Goal: Information Seeking & Learning: Check status

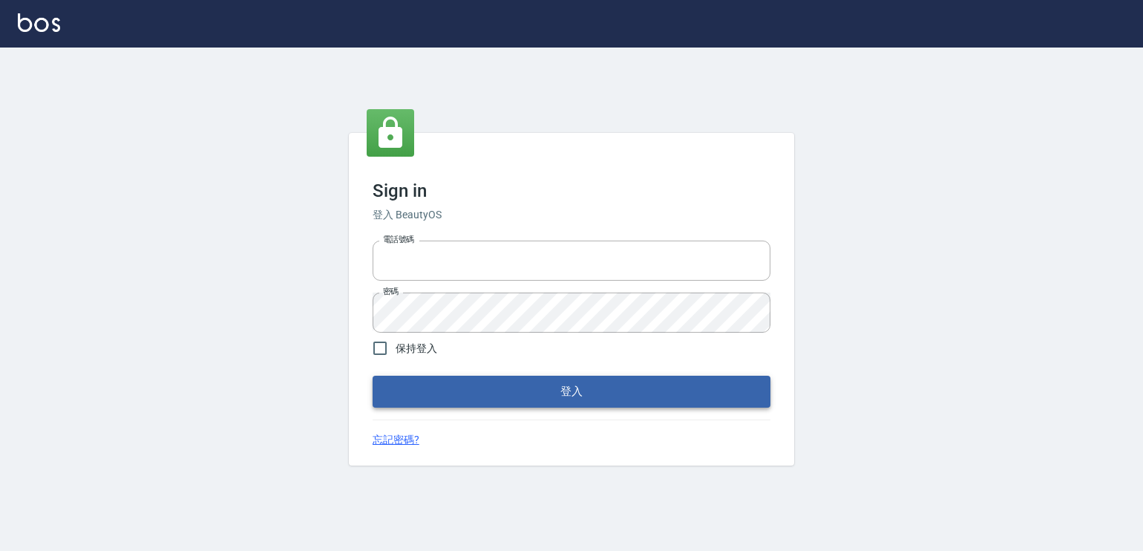
type input "6430581"
click at [685, 387] on button "登入" at bounding box center [572, 391] width 398 height 31
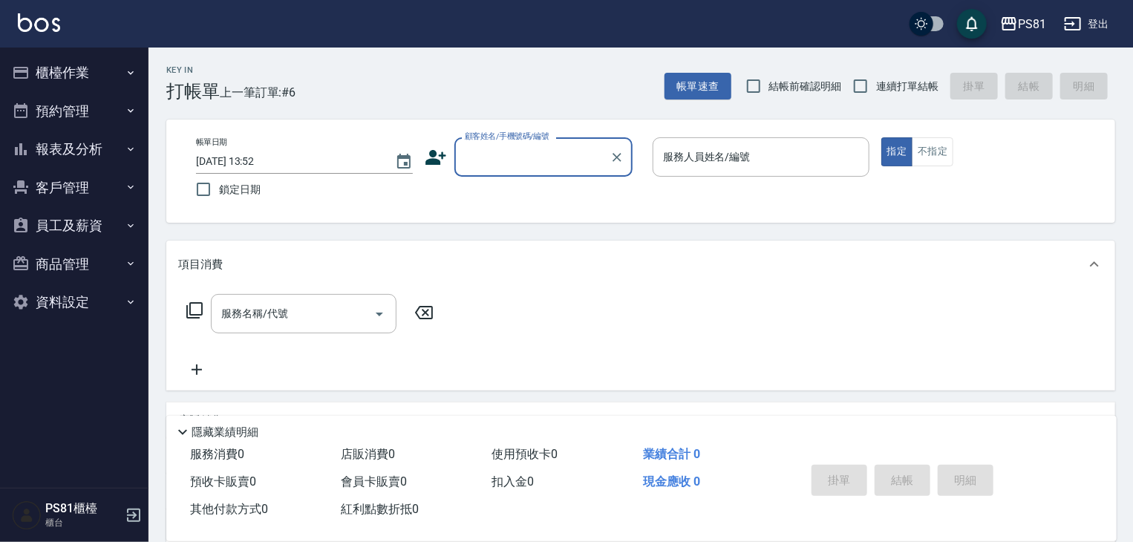
click at [98, 140] on button "報表及分析" at bounding box center [74, 149] width 137 height 39
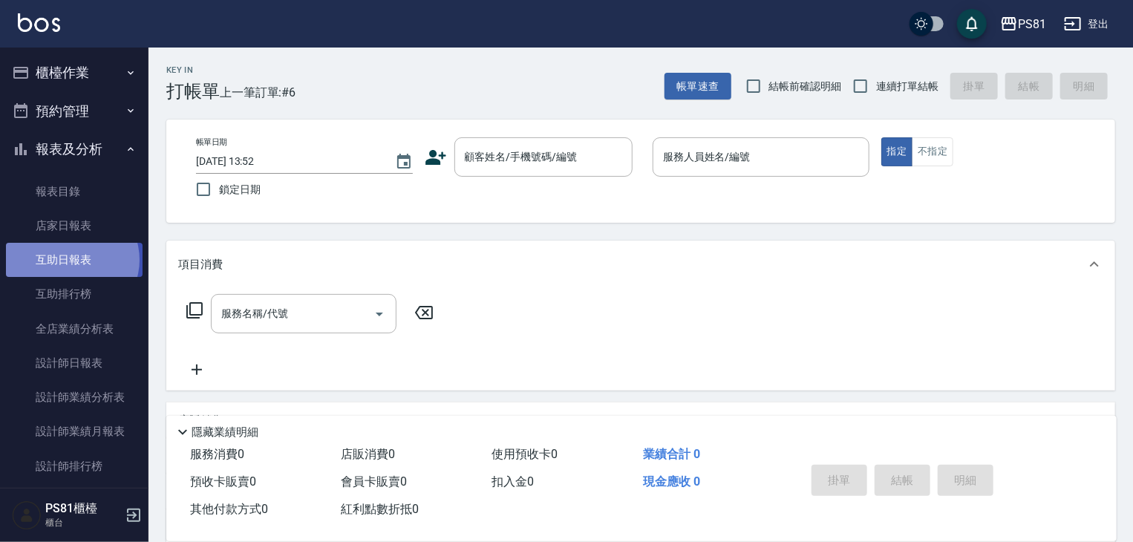
click at [71, 260] on link "互助日報表" at bounding box center [74, 260] width 137 height 34
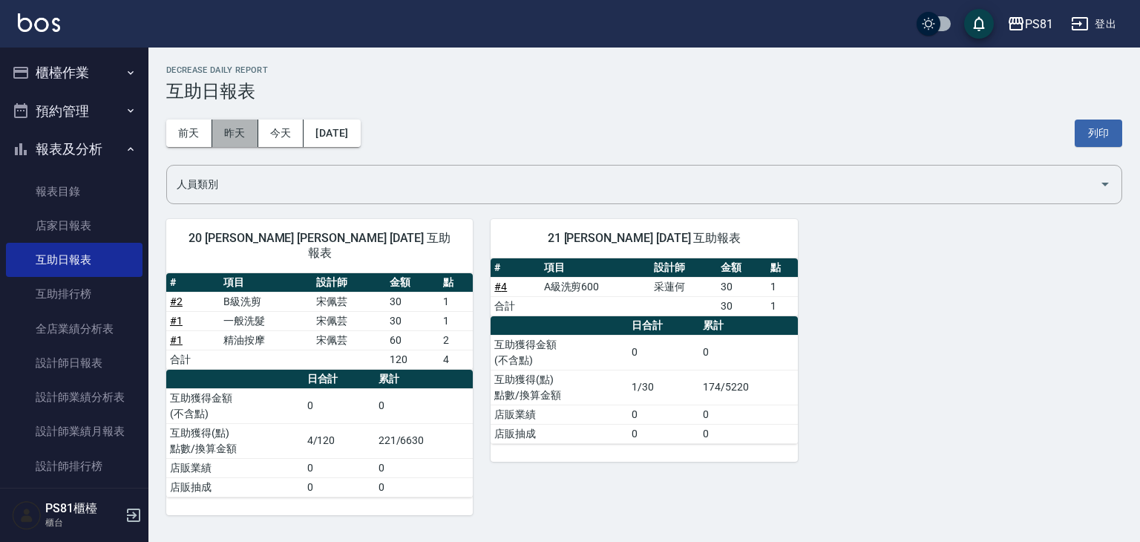
click at [241, 134] on button "昨天" at bounding box center [235, 133] width 46 height 27
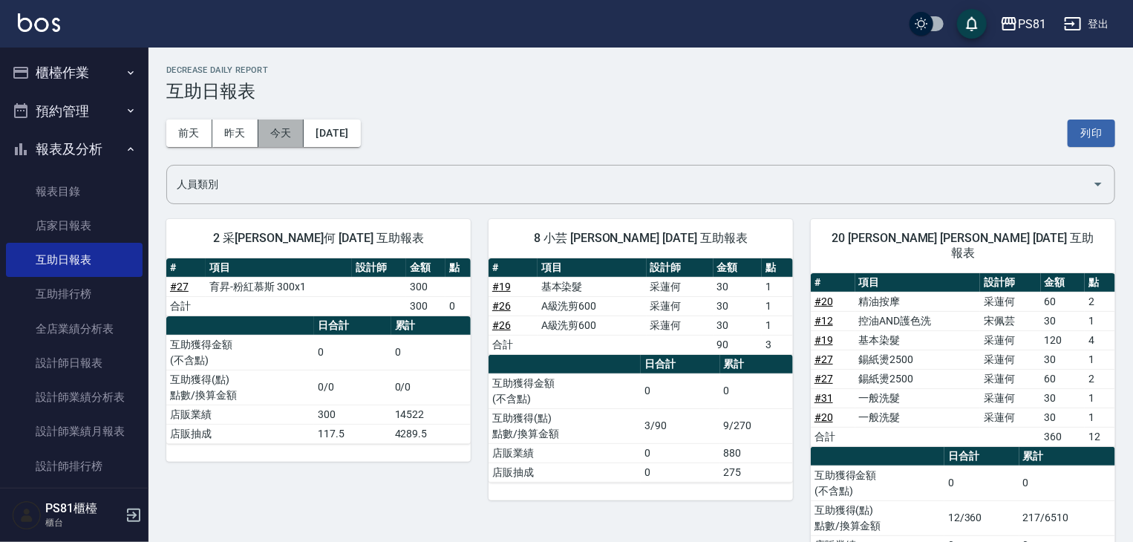
click at [261, 128] on button "今天" at bounding box center [281, 133] width 46 height 27
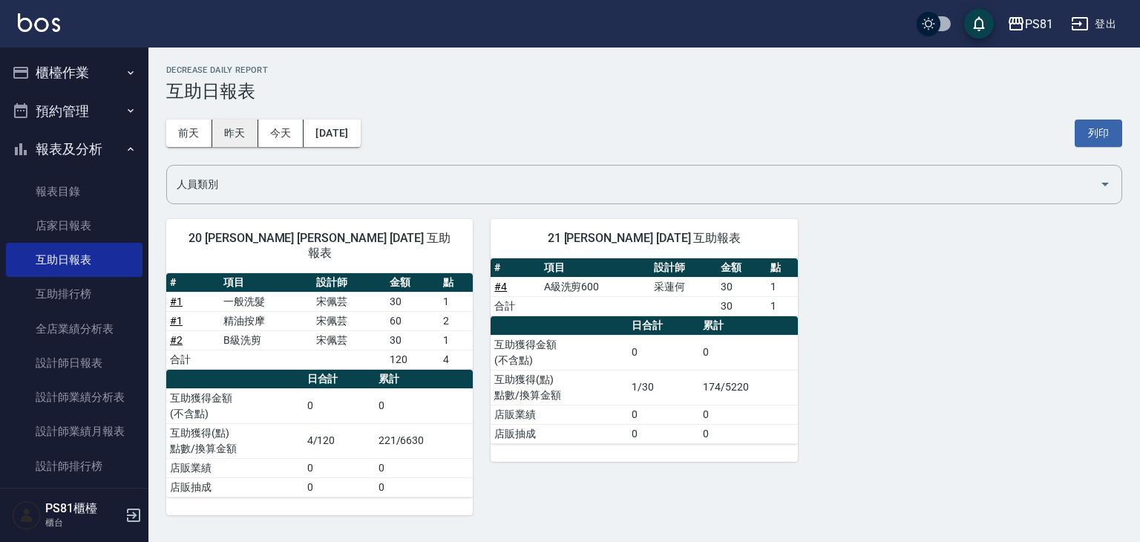
click at [251, 142] on button "昨天" at bounding box center [235, 133] width 46 height 27
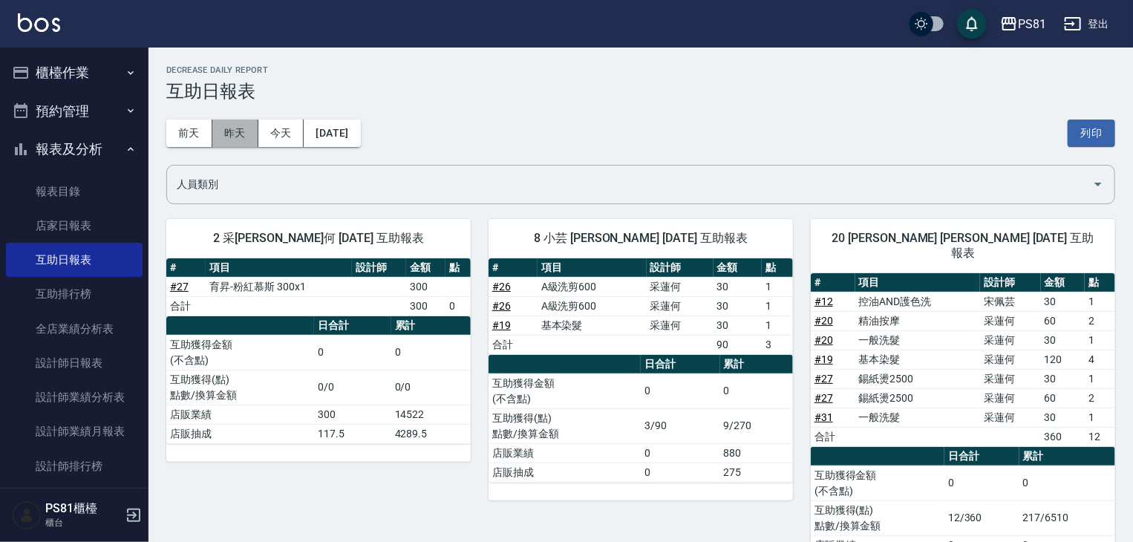
click at [224, 131] on button "昨天" at bounding box center [235, 133] width 46 height 27
click at [203, 134] on button "前天" at bounding box center [189, 133] width 46 height 27
